Goal: Obtain resource: Obtain resource

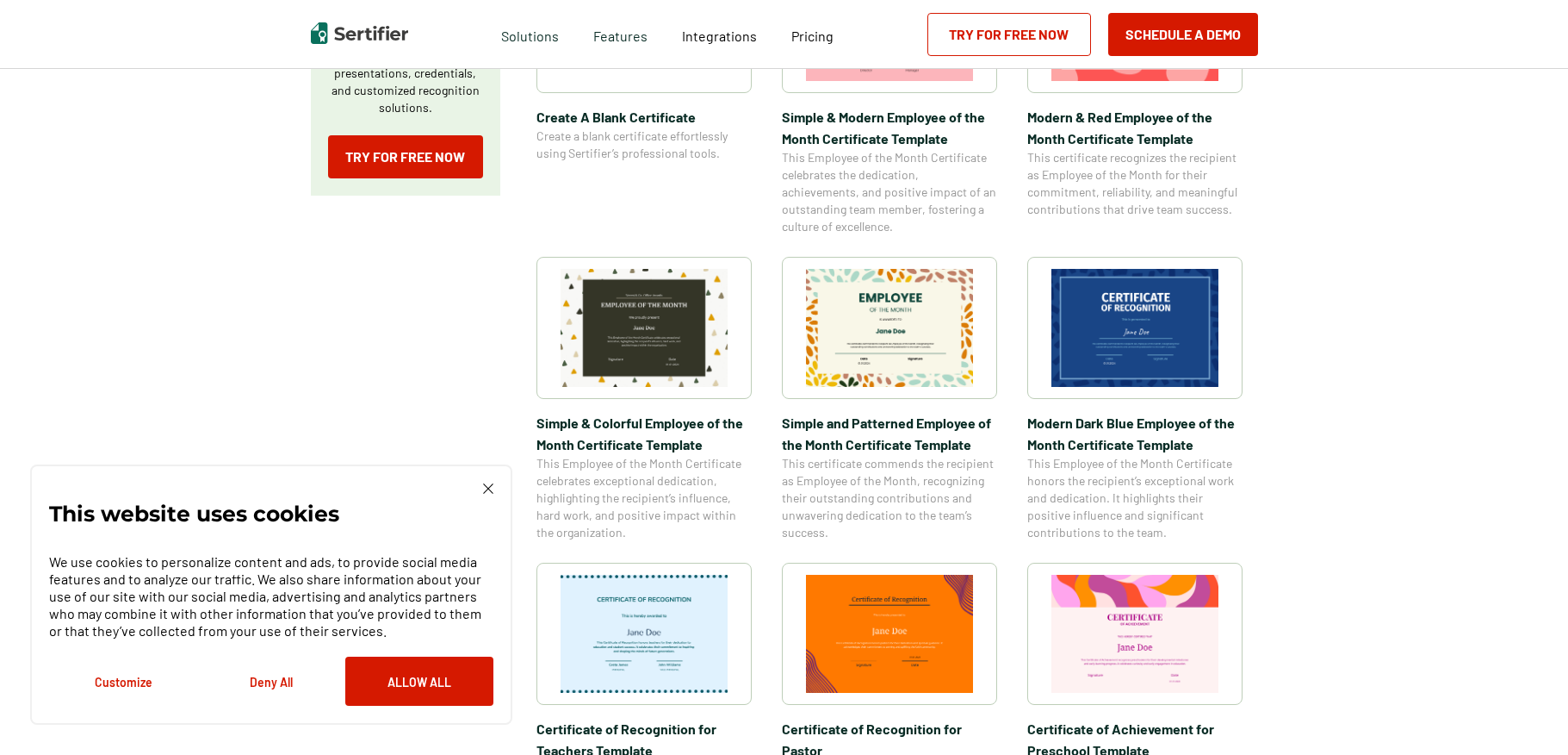
scroll to position [690, 0]
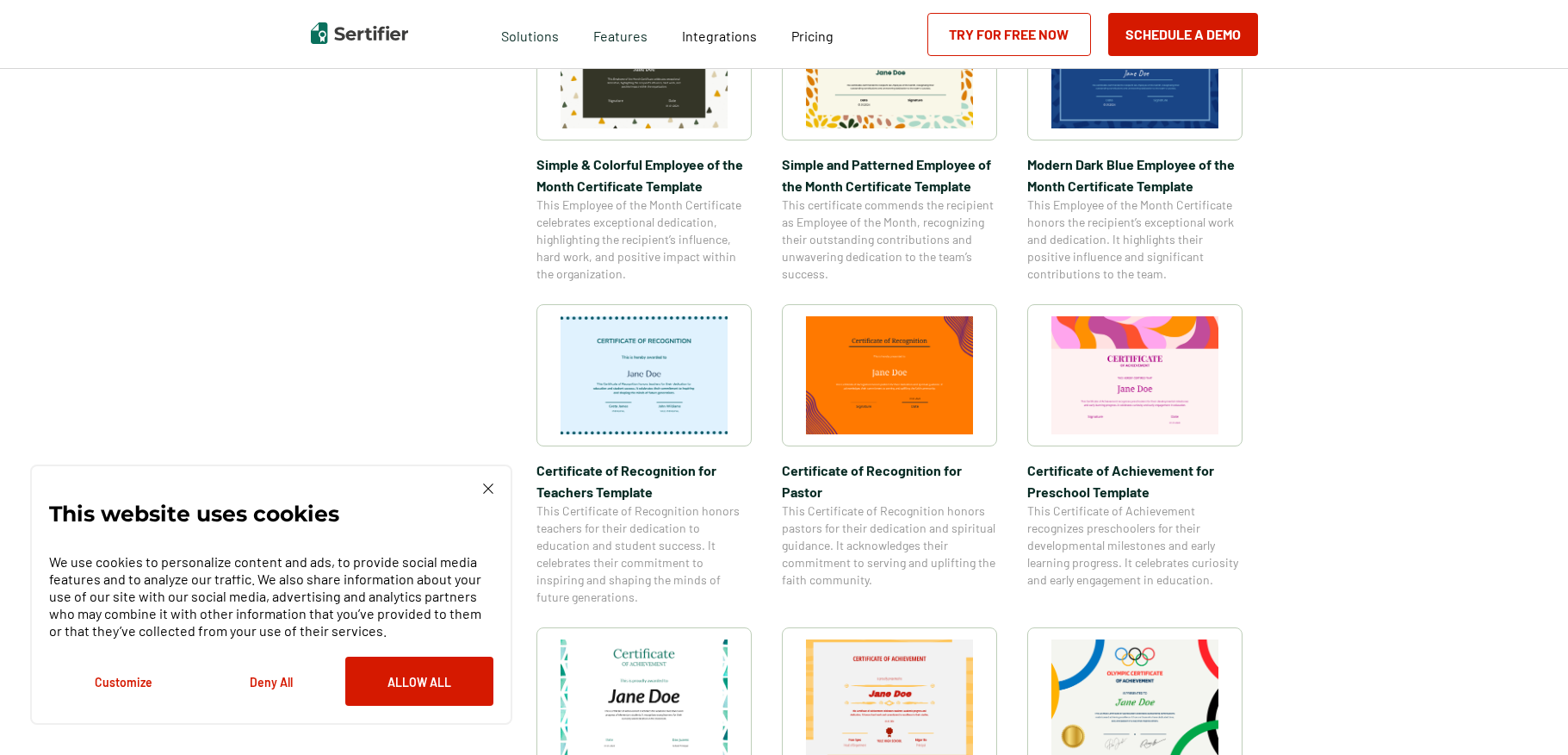
click at [691, 373] on img at bounding box center [643, 375] width 167 height 118
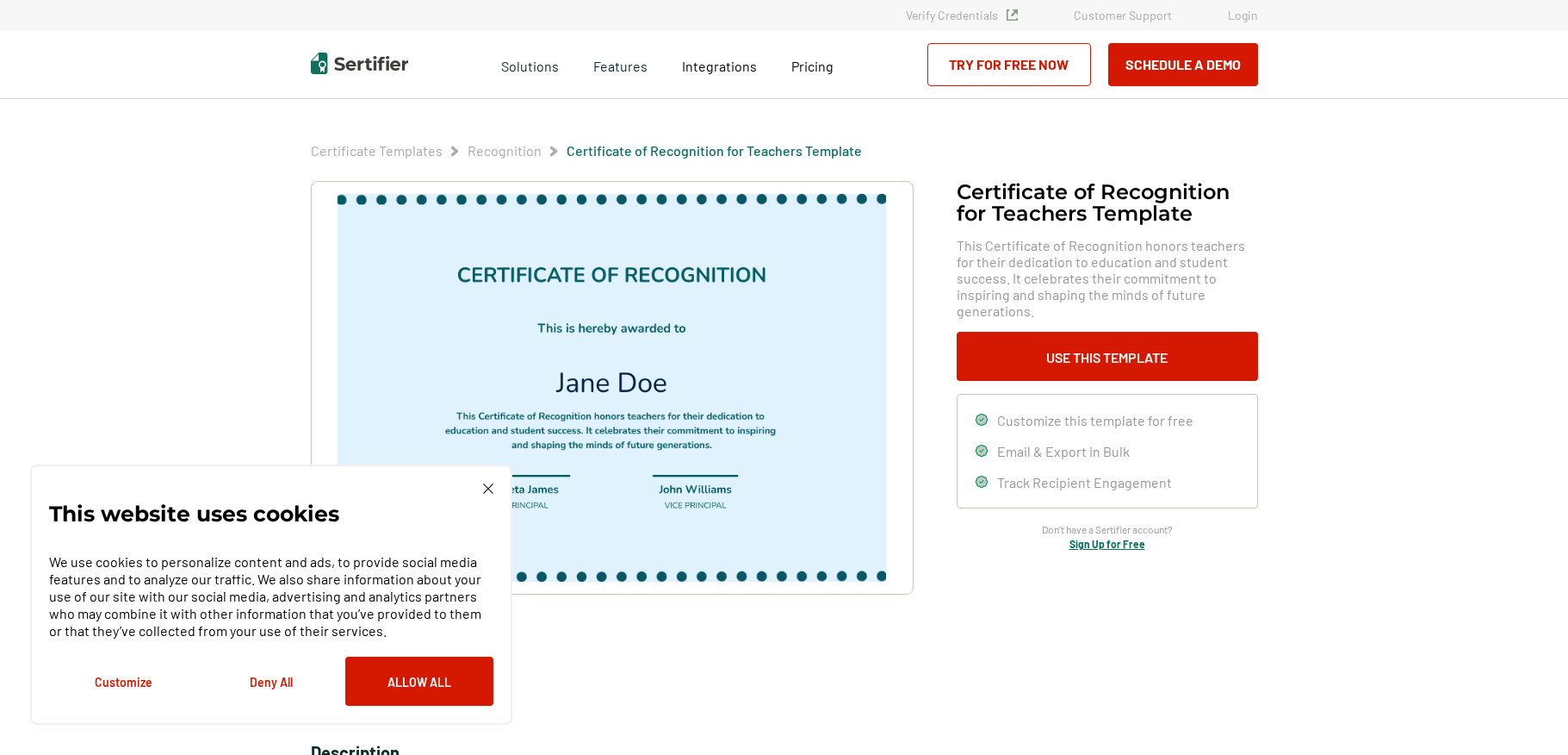
click at [488, 485] on img at bounding box center [487, 488] width 10 height 10
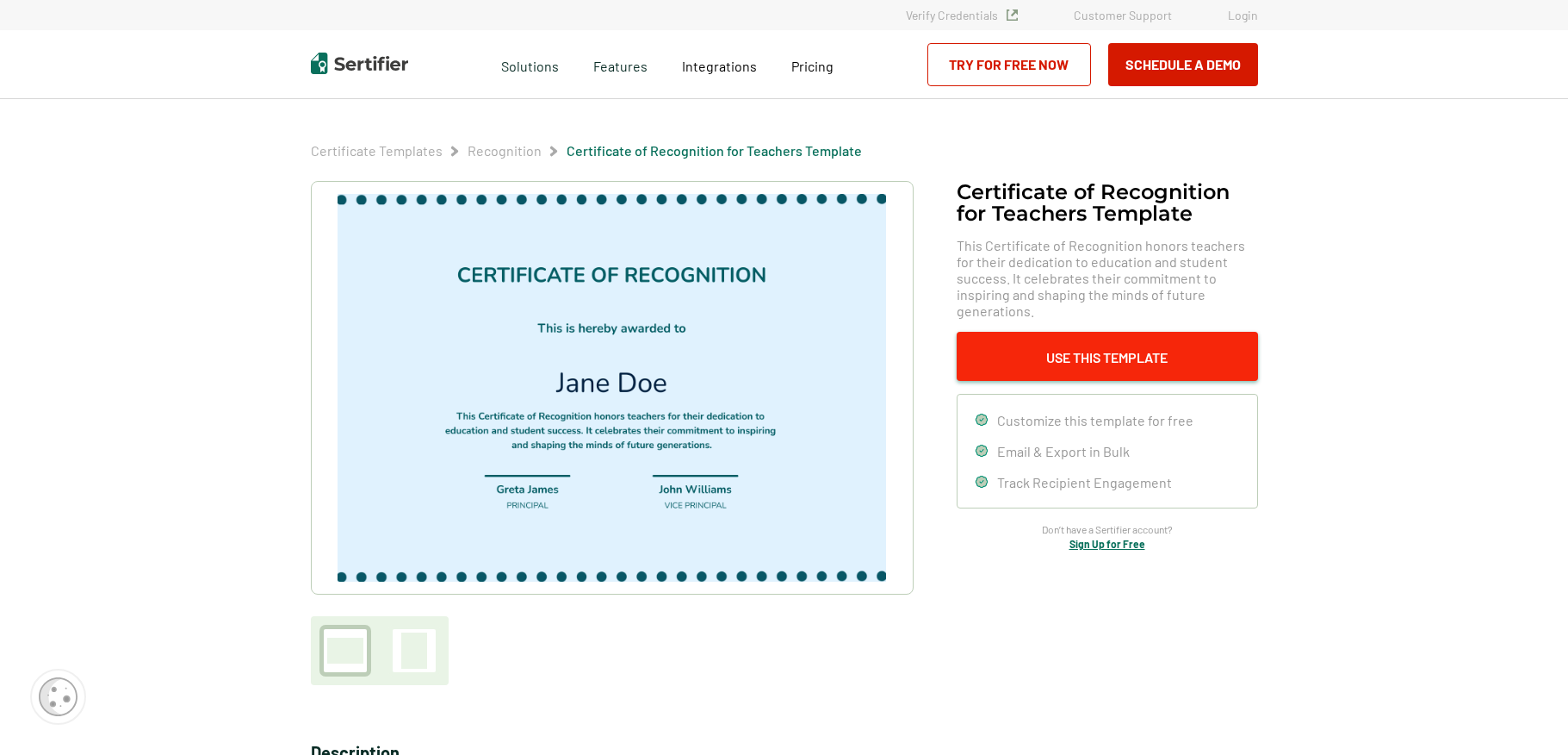
click at [1151, 344] on button "Use This Template" at bounding box center [1108, 356] width 302 height 50
